Goal: Check status: Check status

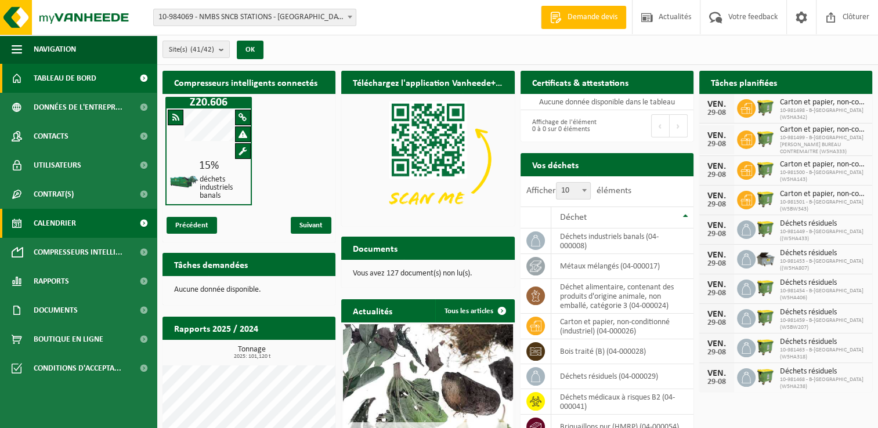
click at [103, 230] on link "Calendrier" at bounding box center [78, 223] width 157 height 29
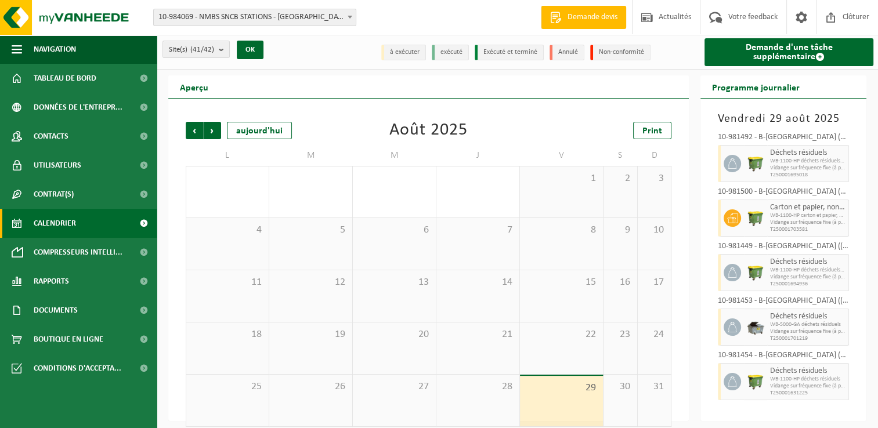
click at [355, 16] on span at bounding box center [350, 16] width 12 height 15
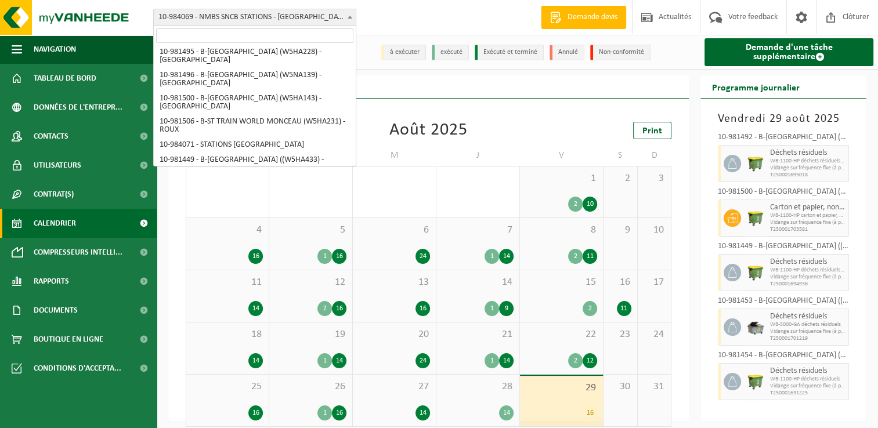
scroll to position [232, 0]
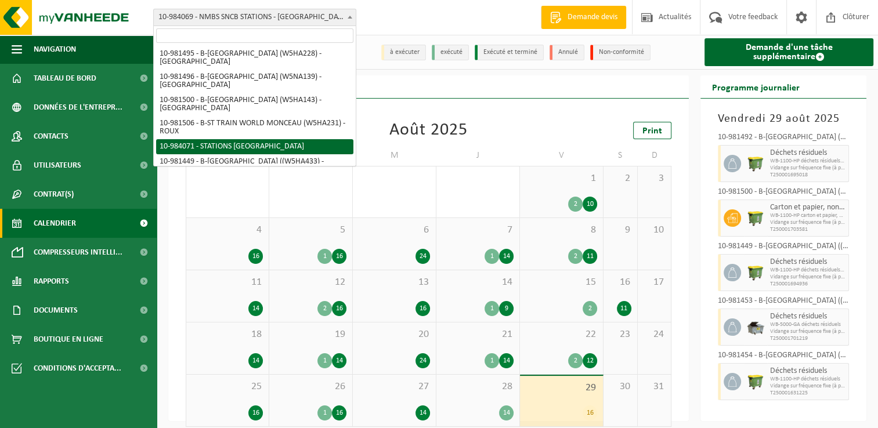
select select "163618"
